Goal: Task Accomplishment & Management: Manage account settings

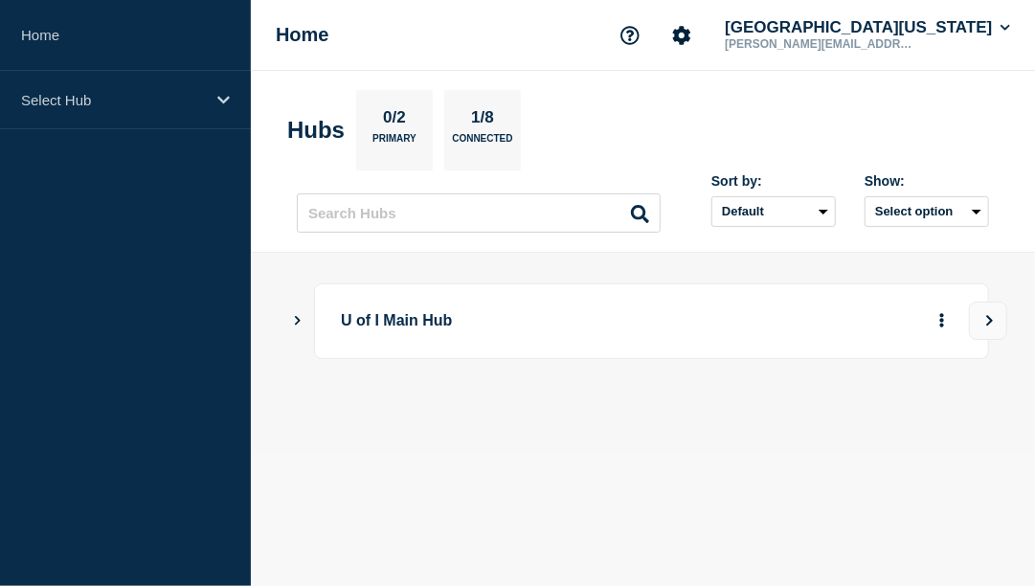
click at [298, 320] on icon "Show Connected Hubs" at bounding box center [297, 320] width 12 height 10
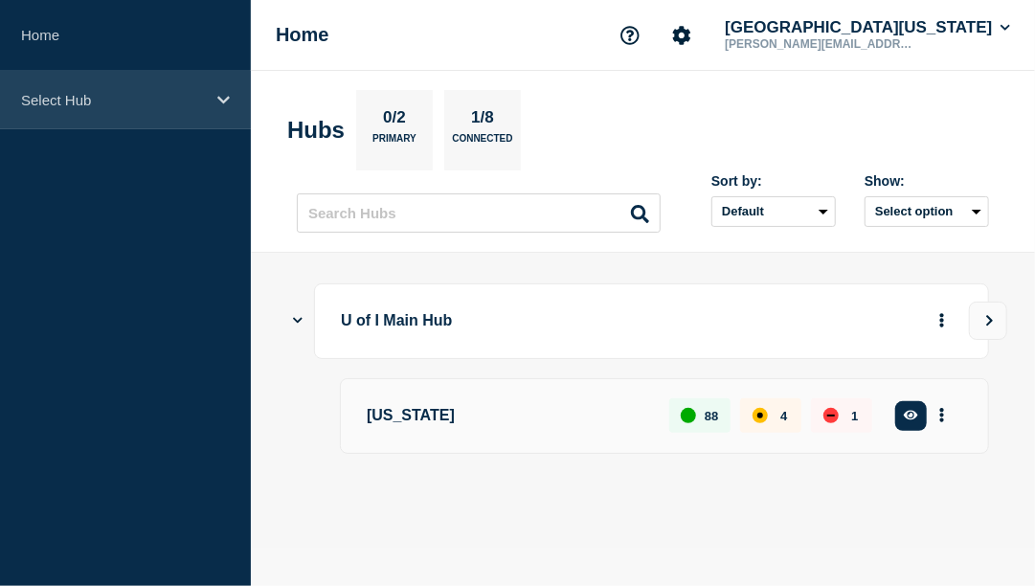
click at [80, 100] on p "Select Hub" at bounding box center [113, 100] width 184 height 16
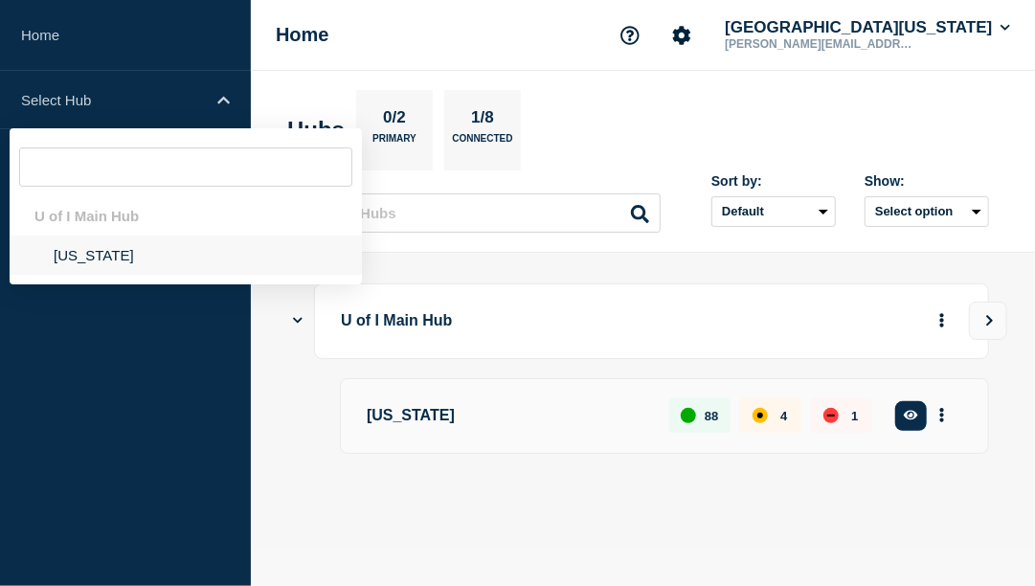
click at [84, 258] on li "[US_STATE]" at bounding box center [186, 255] width 352 height 39
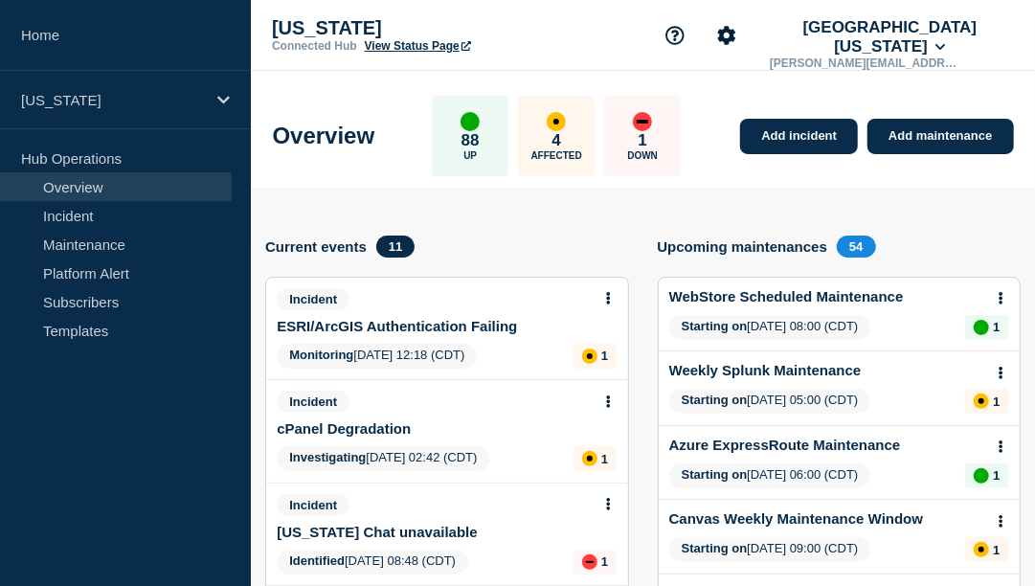
click at [399, 332] on link "ESRI/ArcGIS Authentication Failing" at bounding box center [397, 326] width 240 height 16
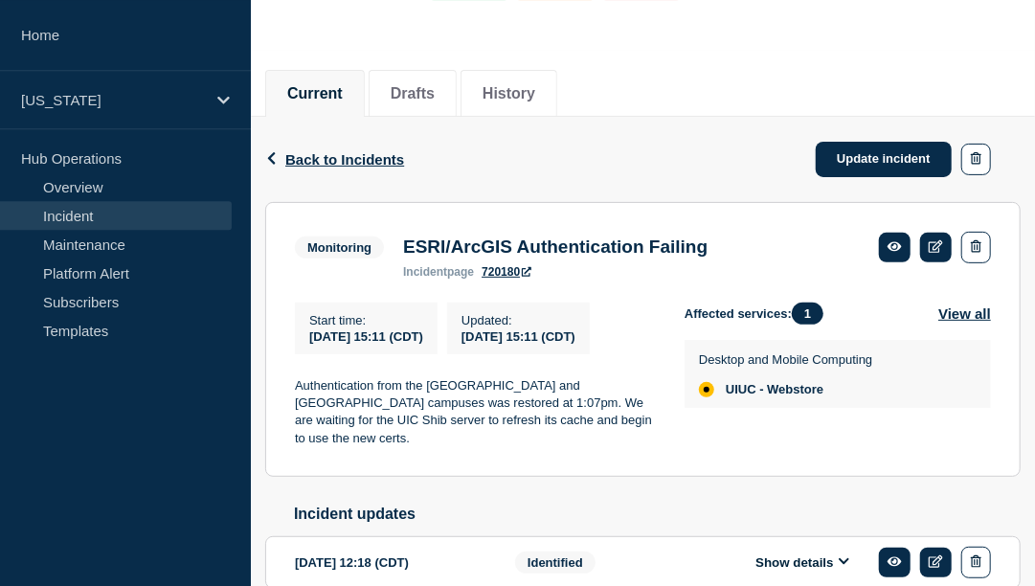
scroll to position [199, 0]
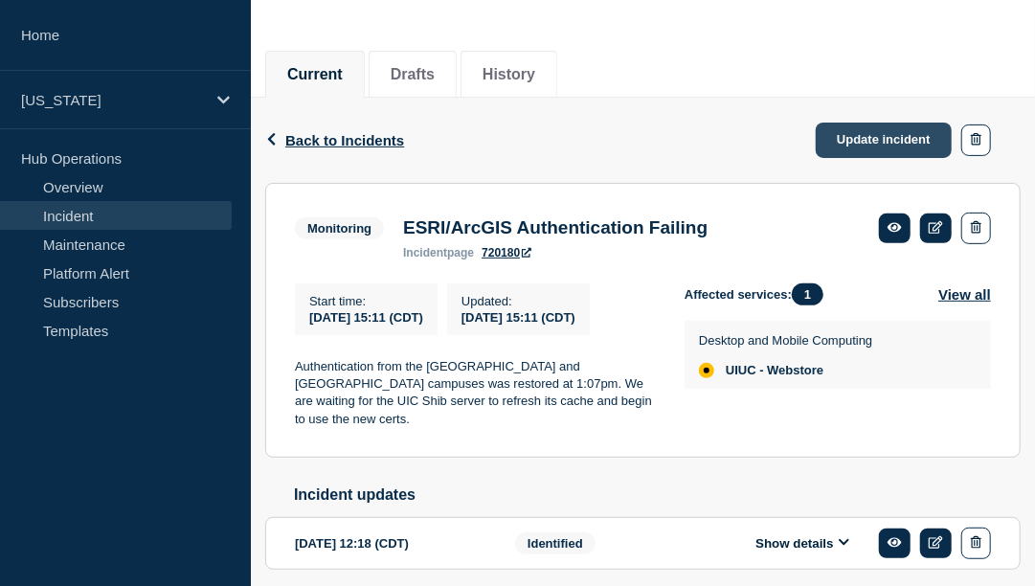
click at [866, 141] on link "Update incident" at bounding box center [884, 140] width 136 height 35
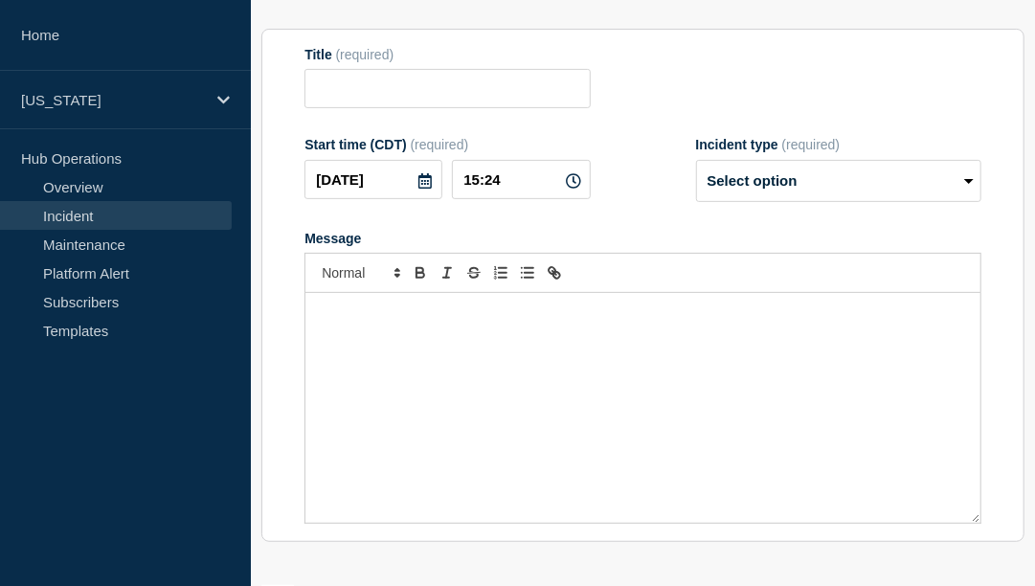
type input "ESRI/ArcGIS Authentication Failing"
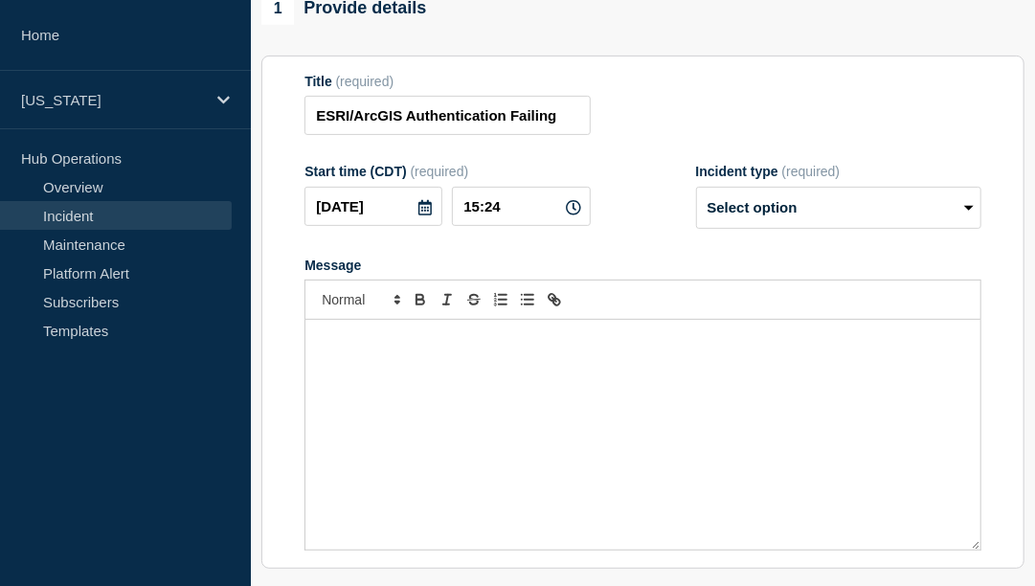
scroll to position [232, 0]
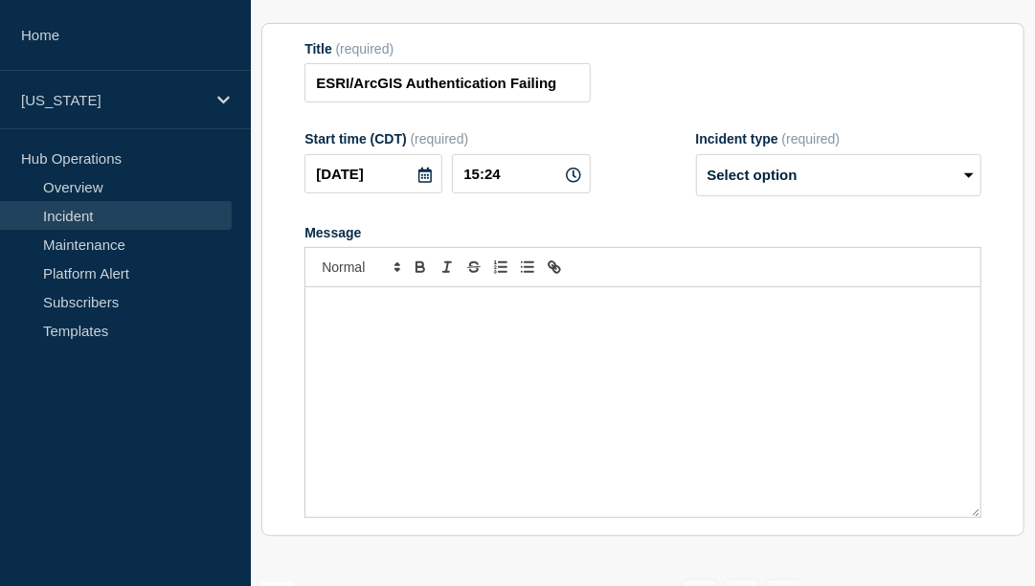
click at [413, 311] on p "Message" at bounding box center [643, 307] width 647 height 17
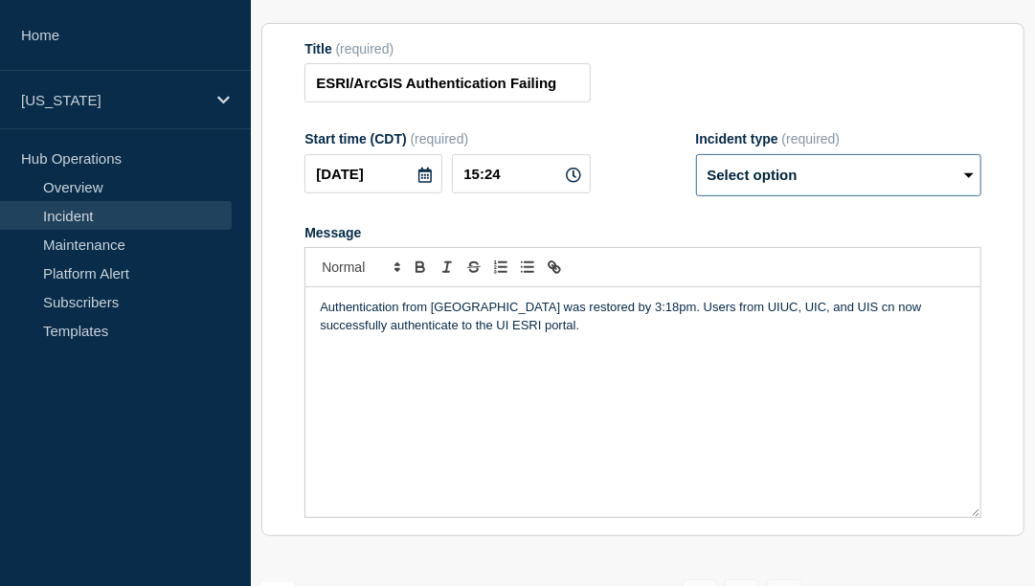
click at [696, 154] on select "Select option Investigating Identified Monitoring Resolved" at bounding box center [838, 175] width 285 height 42
select select "resolved"
click option "Resolved" at bounding box center [0, 0] width 0 height 0
click at [784, 315] on p "Authentication from [GEOGRAPHIC_DATA] was restored by 3:18pm. Users from UIUC, …" at bounding box center [643, 316] width 647 height 35
click at [449, 333] on p "Authentication from [GEOGRAPHIC_DATA] was restored by 3:18pm. Users from UIUC, …" at bounding box center [643, 316] width 647 height 35
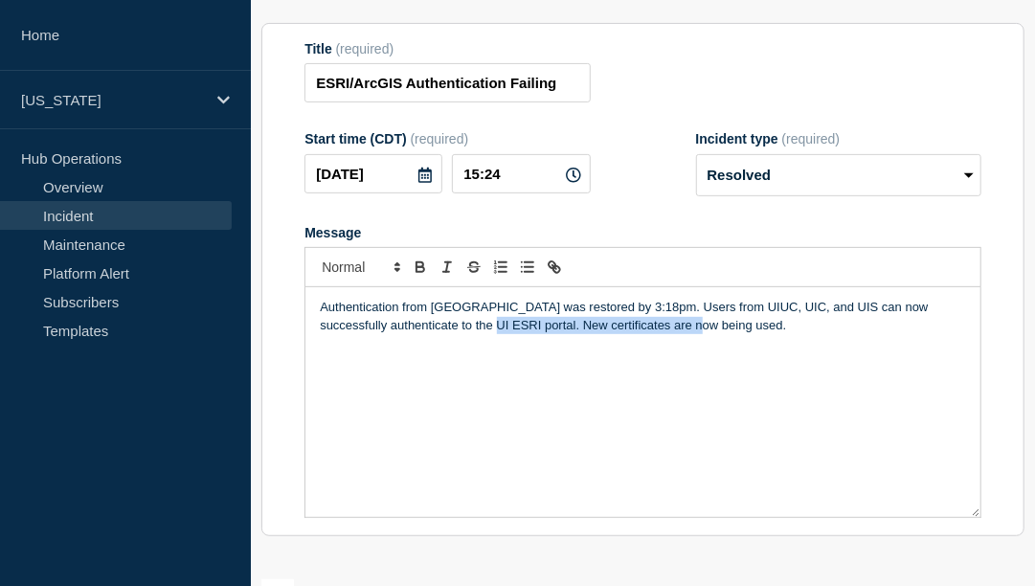
drag, startPoint x: 657, startPoint y: 336, endPoint x: 433, endPoint y: 333, distance: 224.2
click at [433, 333] on p "Authentication from [GEOGRAPHIC_DATA] was restored by 3:18pm. Users from UIUC, …" at bounding box center [643, 316] width 647 height 35
click at [595, 321] on p "Authentication from [GEOGRAPHIC_DATA] was restored by 3:18pm. Users from UIUC, …" at bounding box center [643, 316] width 647 height 35
click at [599, 316] on p "Authentication from [GEOGRAPHIC_DATA] was restored by 3:18pm. . New certificate…" at bounding box center [643, 316] width 647 height 35
click at [671, 334] on p "Authentication from [GEOGRAPHIC_DATA] was restored by 3:18pm. New certificates …" at bounding box center [643, 316] width 647 height 35
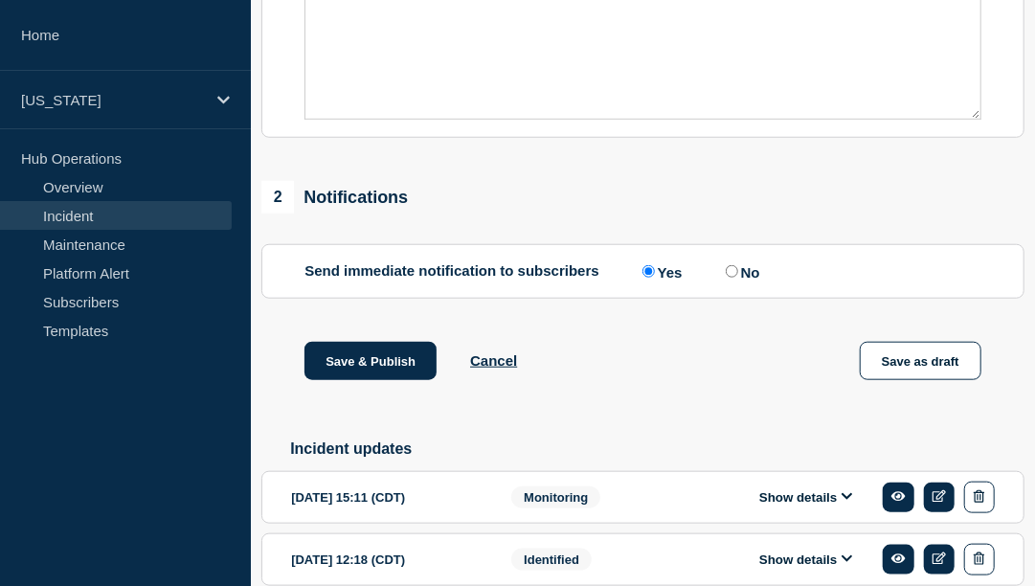
scroll to position [730, 0]
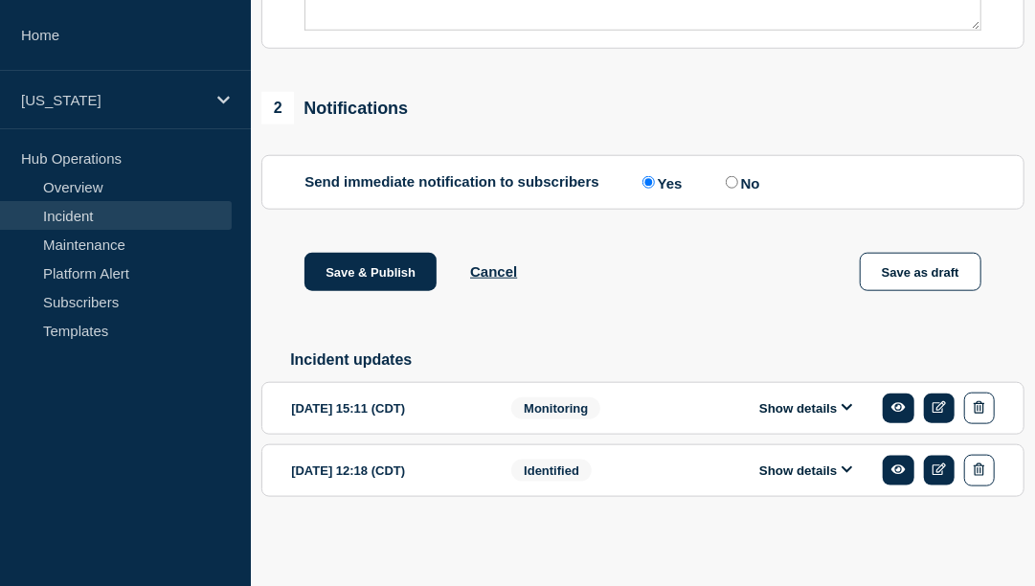
click at [739, 179] on input "No" at bounding box center [732, 182] width 12 height 12
radio input "true"
radio input "false"
click at [386, 273] on button "Save & Publish" at bounding box center [371, 272] width 132 height 38
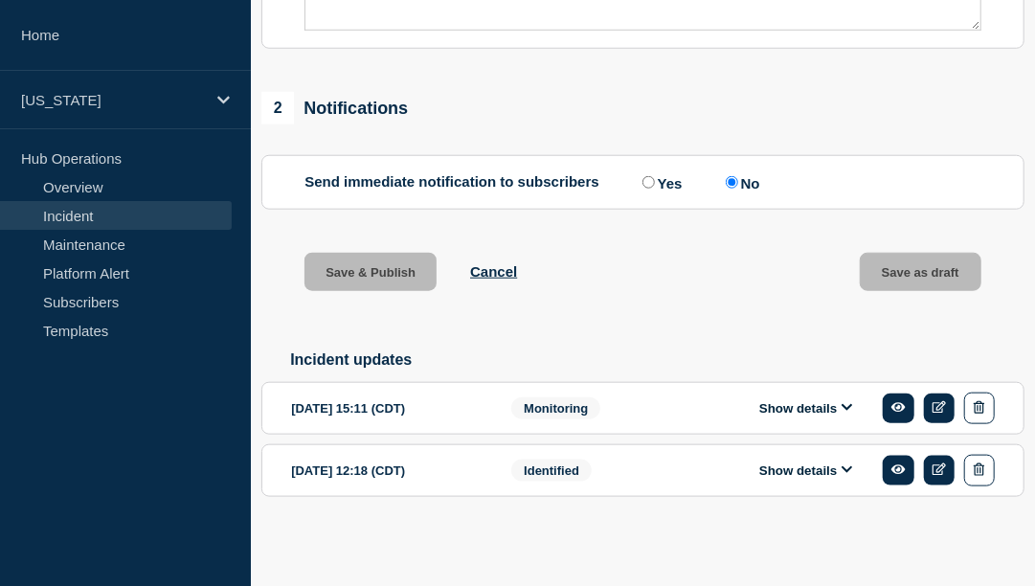
scroll to position [770, 0]
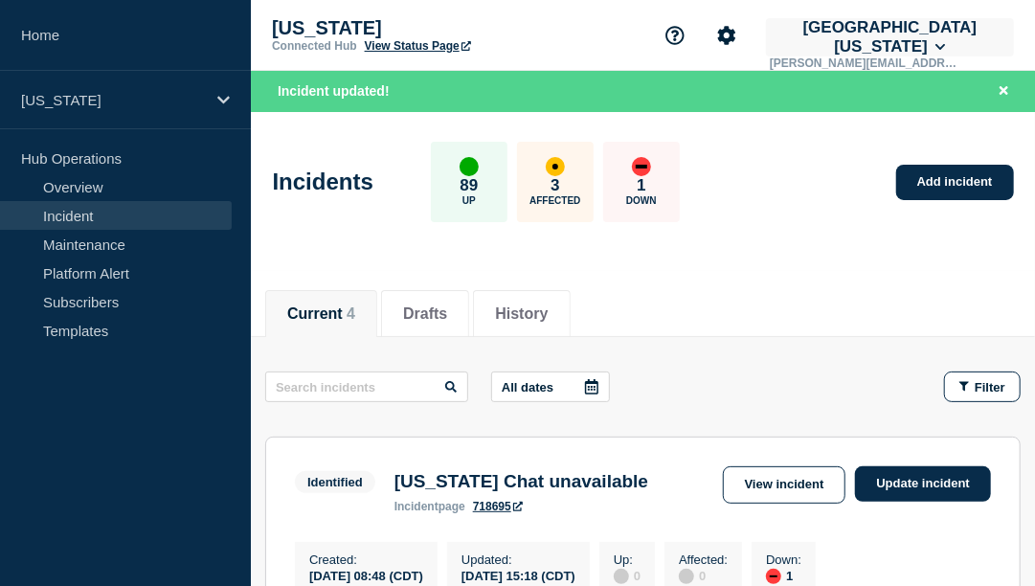
click at [912, 35] on button "[GEOGRAPHIC_DATA][US_STATE]" at bounding box center [890, 37] width 248 height 38
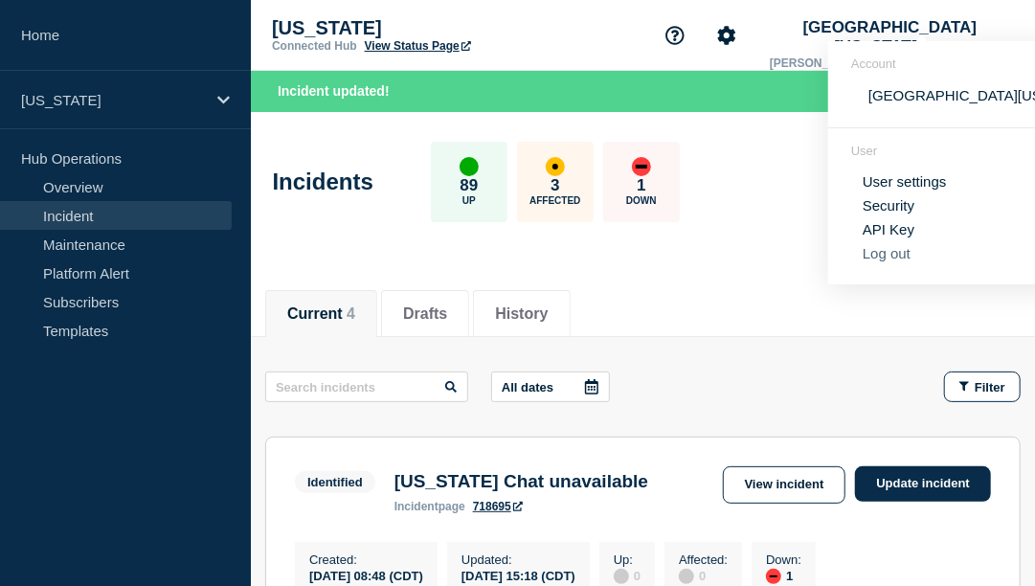
click at [875, 258] on button "Log out" at bounding box center [887, 253] width 48 height 16
